Goal: Task Accomplishment & Management: Manage account settings

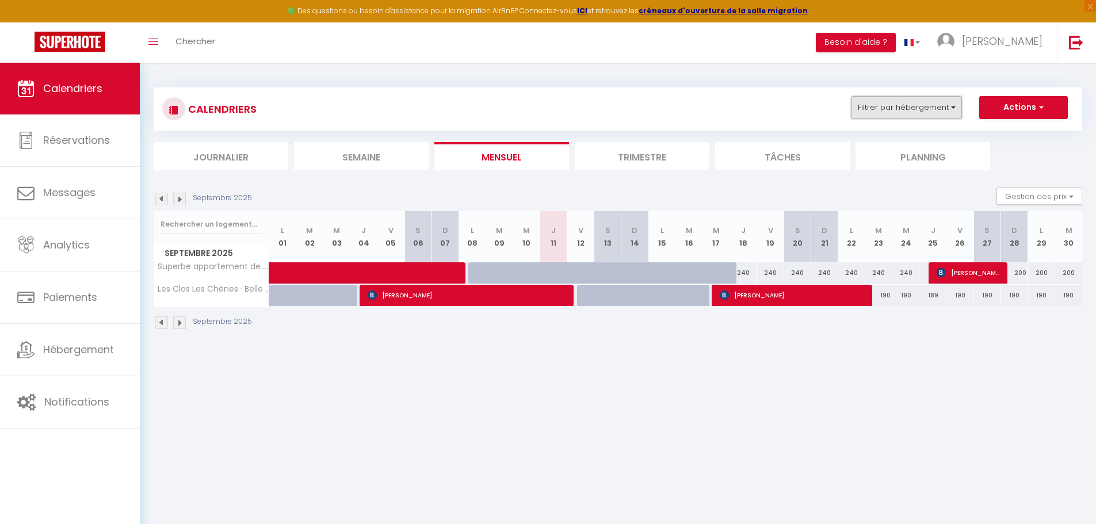
click at [955, 104] on button "Filtrer par hébergement" at bounding box center [906, 107] width 110 height 23
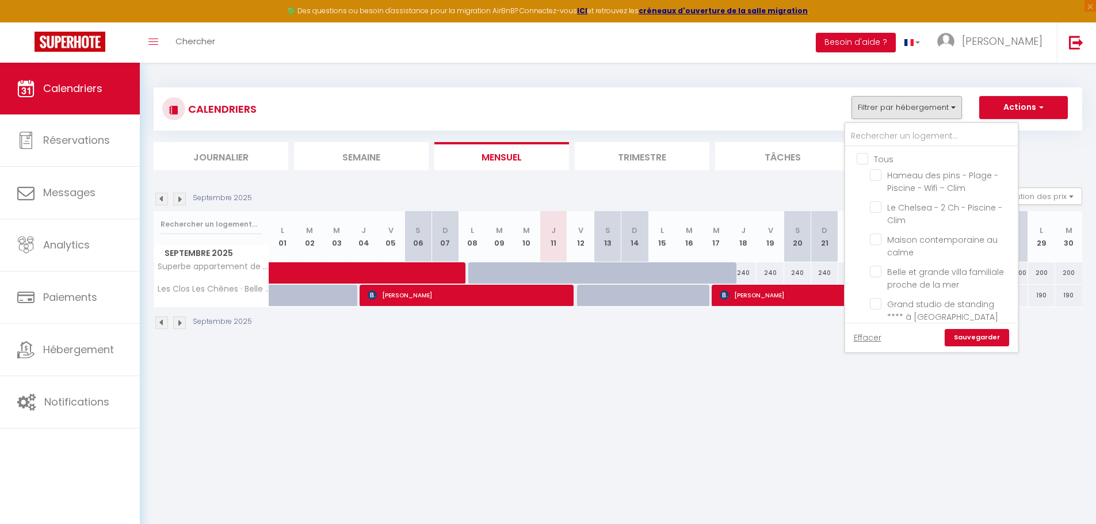
click at [866, 159] on input "Tous" at bounding box center [942, 158] width 173 height 12
checkbox input "true"
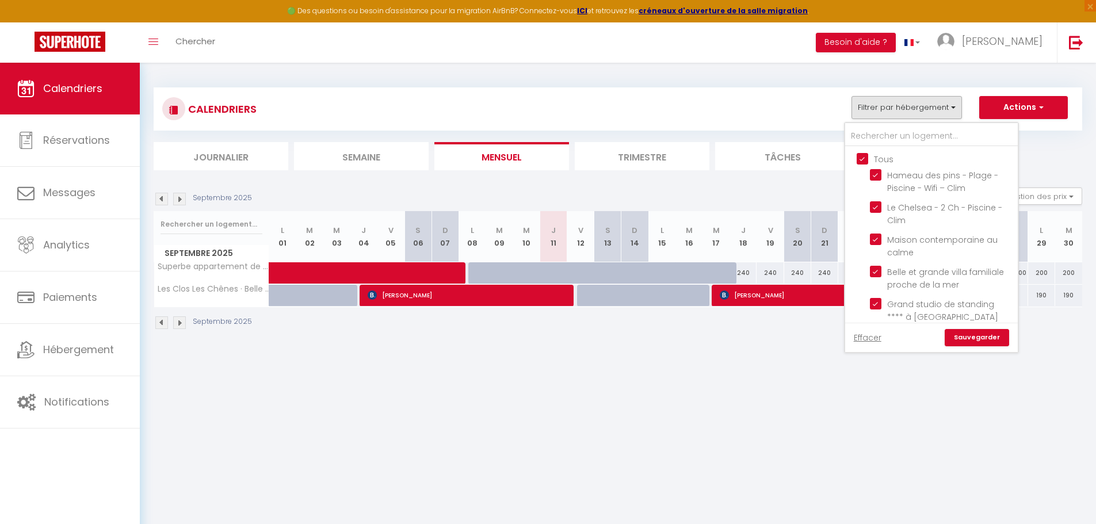
checkbox input "true"
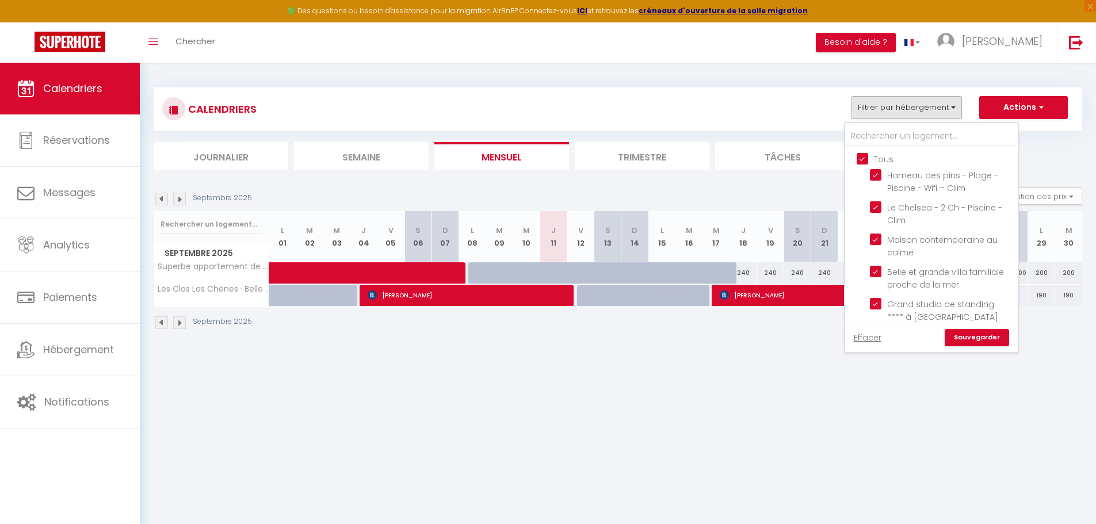
checkbox input "true"
click at [986, 344] on link "Sauvegarder" at bounding box center [976, 337] width 64 height 17
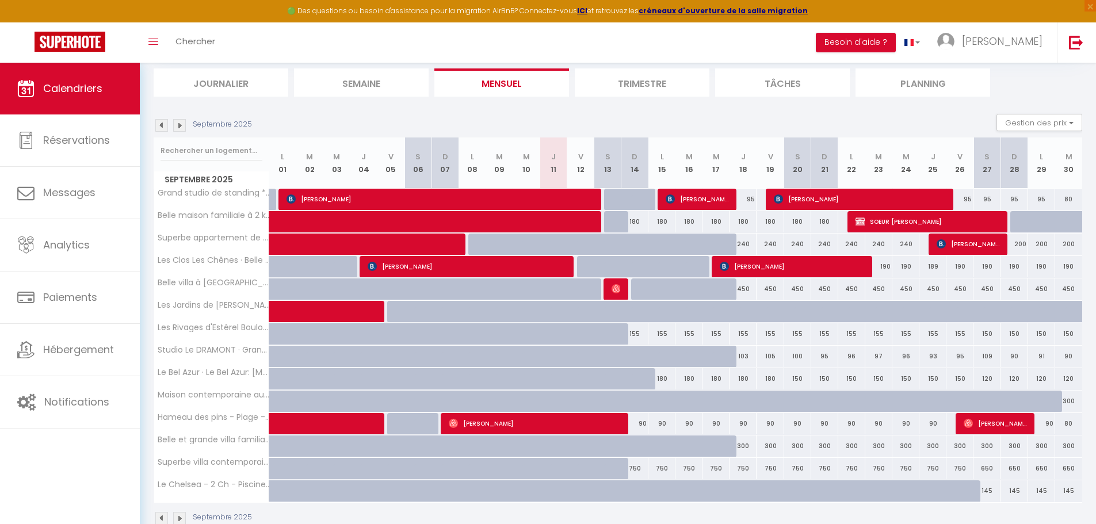
scroll to position [100, 0]
